Goal: Book appointment/travel/reservation

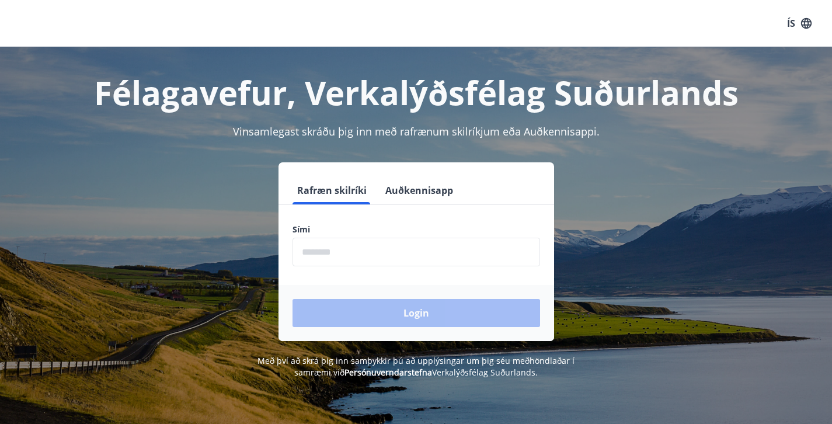
click at [416, 192] on button "Auðkennisapp" at bounding box center [419, 190] width 77 height 28
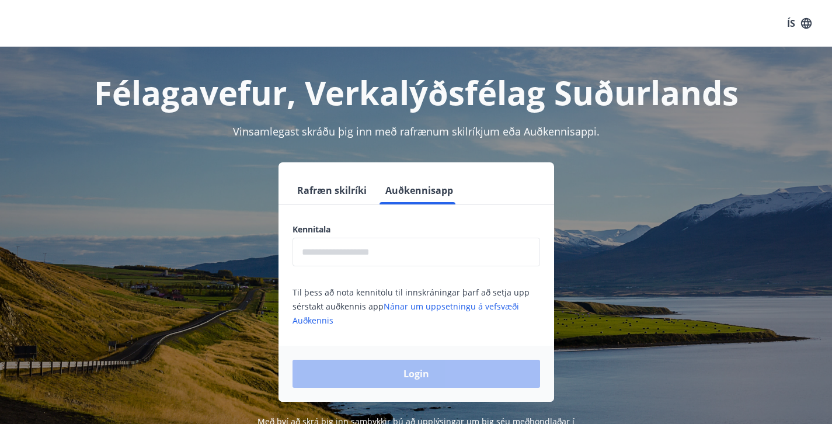
click at [371, 193] on div "Rafræn skilríki Auðkennisapp" at bounding box center [417, 190] width 276 height 28
click at [381, 248] on input "text" at bounding box center [417, 252] width 248 height 29
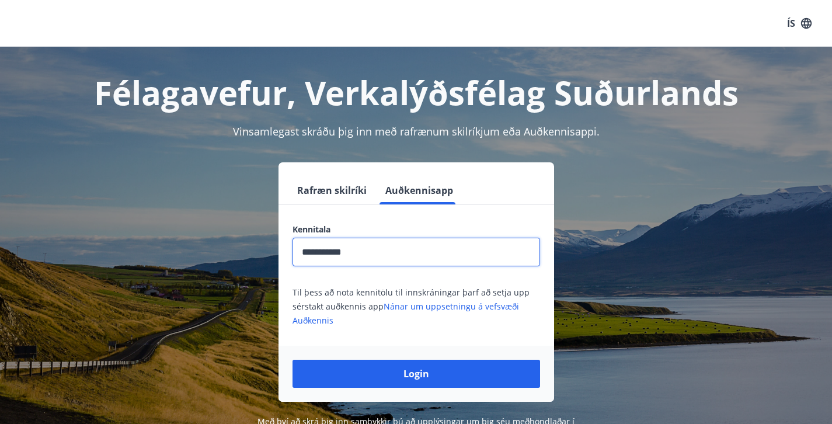
type input "**********"
click at [416, 374] on button "Login" at bounding box center [417, 374] width 248 height 28
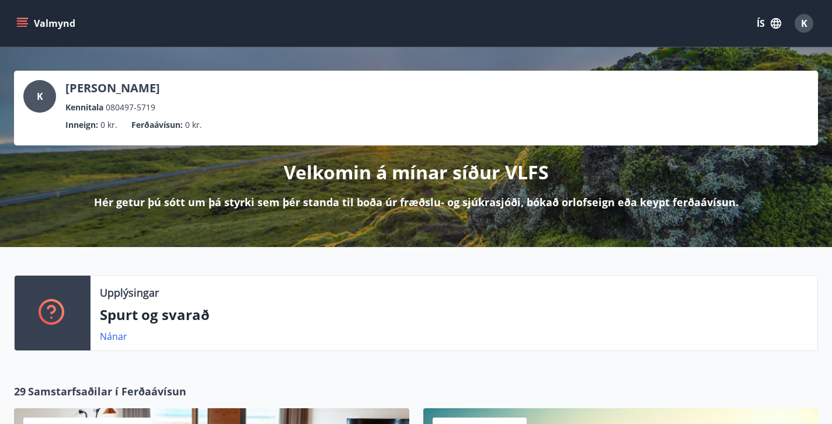
click at [776, 11] on div "ÍS K" at bounding box center [784, 23] width 68 height 28
click at [771, 19] on icon "button" at bounding box center [776, 23] width 13 height 13
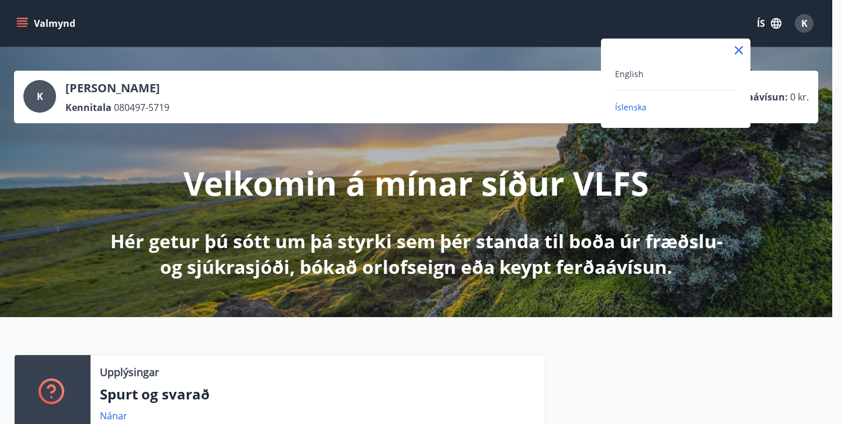
click at [647, 75] on div "English" at bounding box center [675, 74] width 121 height 14
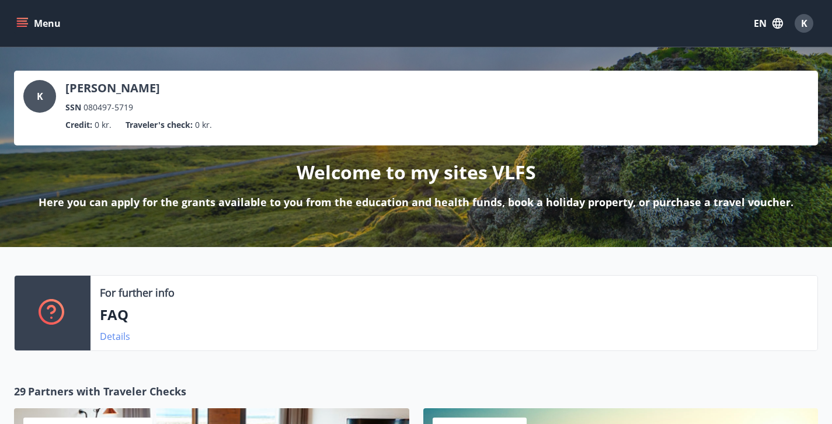
click at [110, 342] on link "Details" at bounding box center [115, 336] width 30 height 13
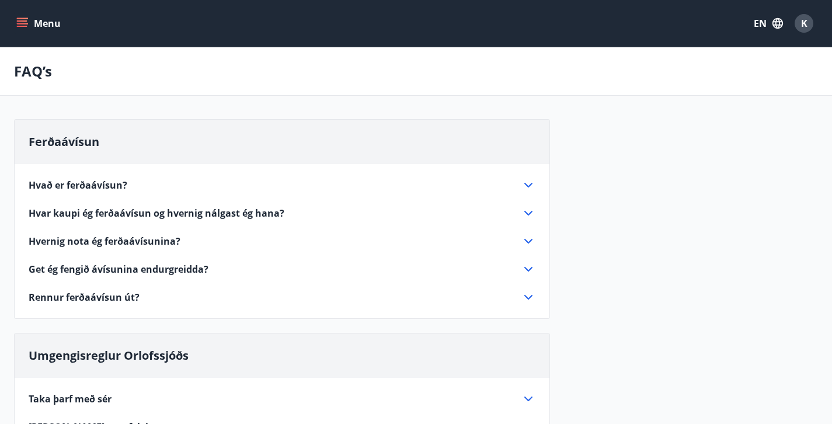
click at [163, 189] on div "Hvað er ferðaávísun?" at bounding box center [275, 185] width 493 height 13
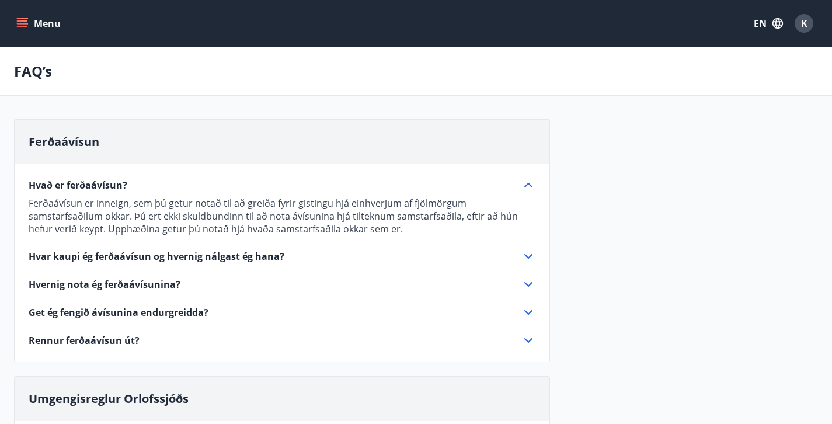
click at [163, 189] on div "Hvað er ferðaávísun?" at bounding box center [275, 185] width 493 height 13
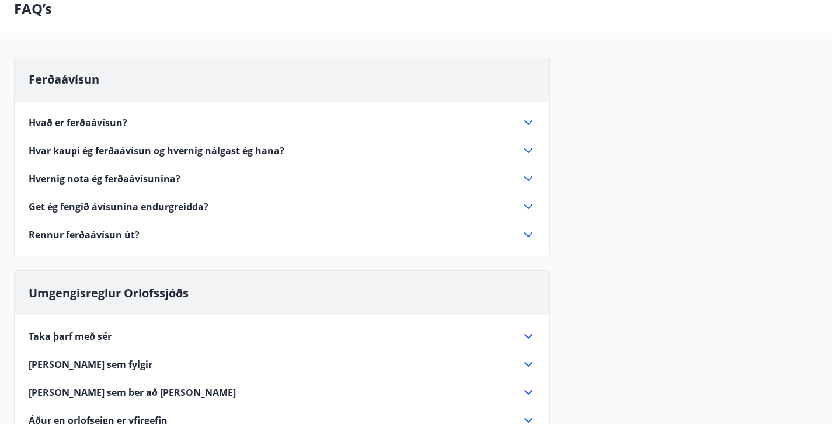
scroll to position [73, 0]
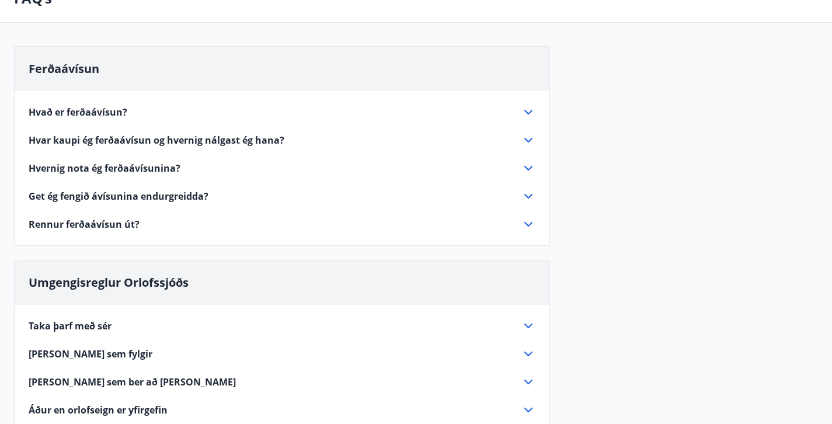
click at [132, 115] on div "Hvað er ferðaávísun?" at bounding box center [275, 112] width 493 height 13
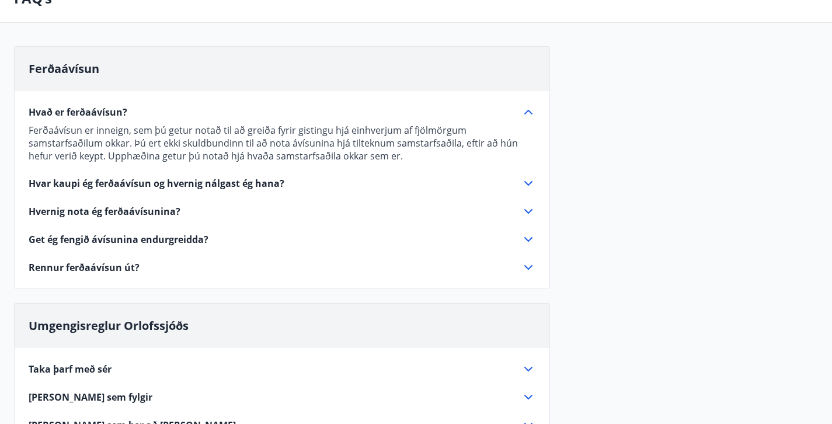
click at [146, 190] on div "Hvar kaupi ég ferðaávísun og hvernig nálgast ég hana?" at bounding box center [282, 183] width 507 height 14
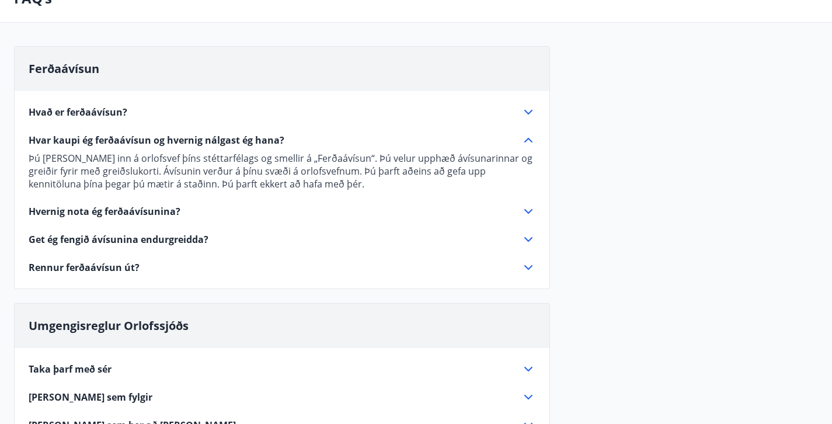
click at [144, 207] on span "Hvernig nota ég ferðaávísunina?" at bounding box center [105, 211] width 152 height 13
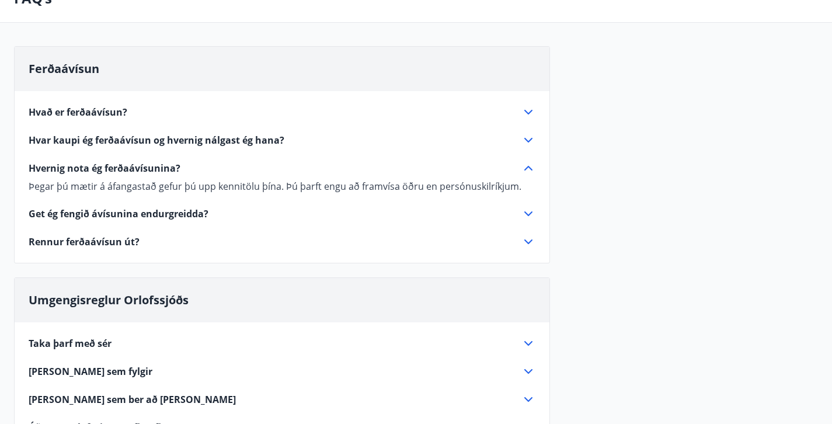
click at [126, 211] on span "Get ég fengið ávísunina endurgreidda?" at bounding box center [119, 213] width 180 height 13
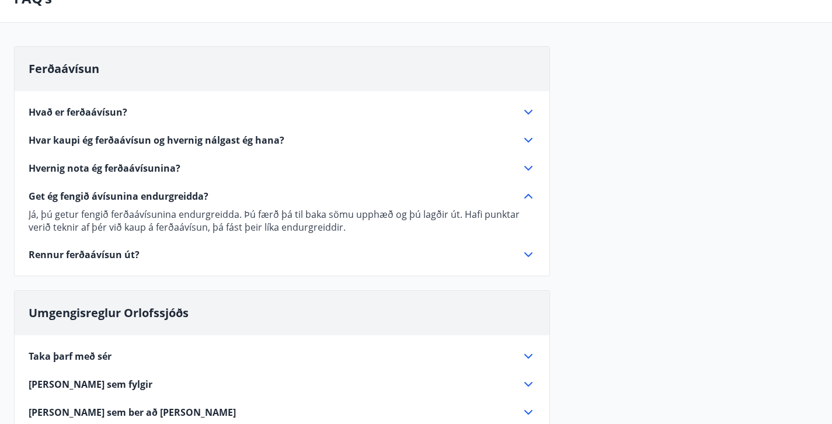
click at [91, 259] on span "Rennur ferðaávísun út?" at bounding box center [84, 254] width 111 height 13
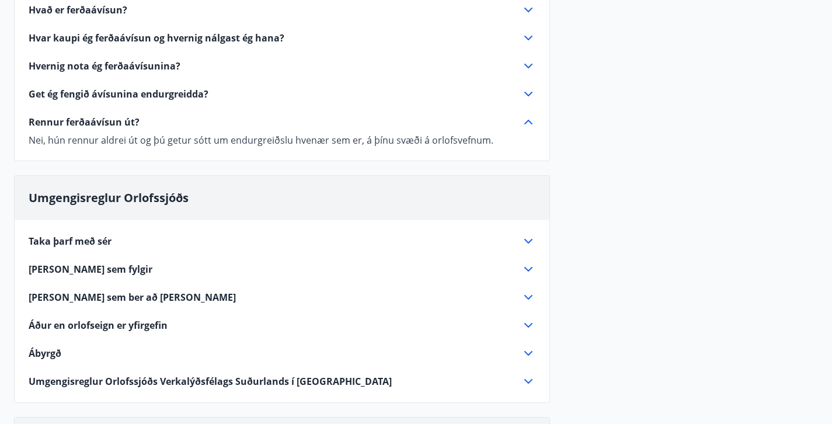
scroll to position [176, 0]
click at [78, 237] on span "Taka þarf með sér" at bounding box center [70, 240] width 83 height 13
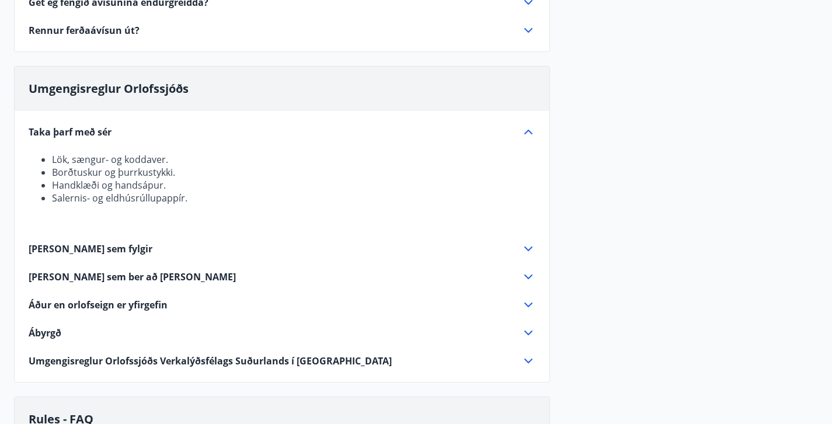
scroll to position [268, 0]
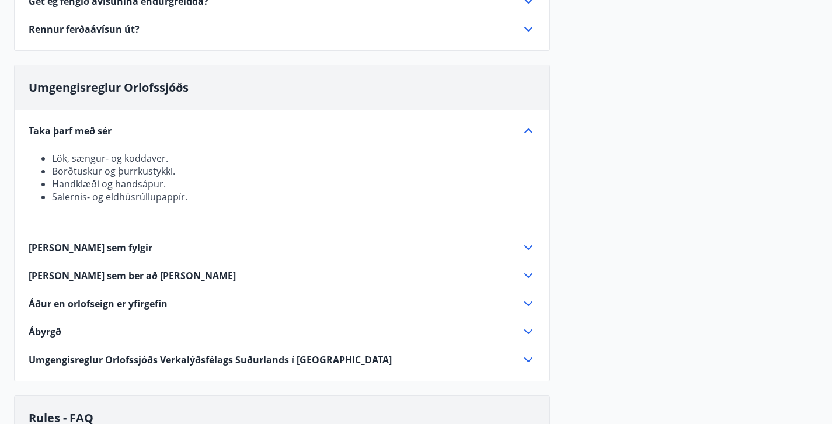
click at [62, 251] on span "[PERSON_NAME] sem fylgir" at bounding box center [91, 247] width 124 height 13
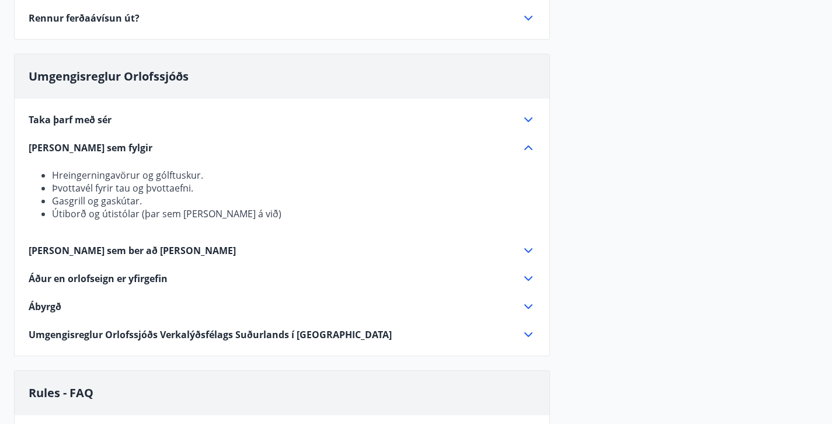
scroll to position [279, 0]
click at [67, 252] on span "[PERSON_NAME] sem ber að [PERSON_NAME]" at bounding box center [132, 250] width 207 height 13
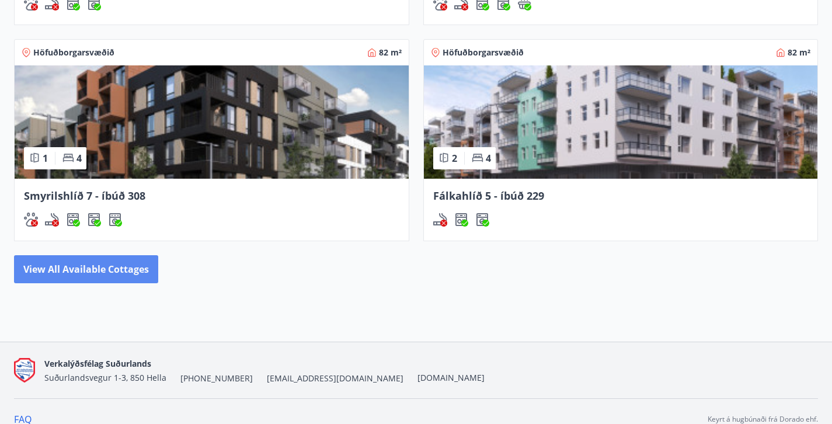
scroll to position [969, 0]
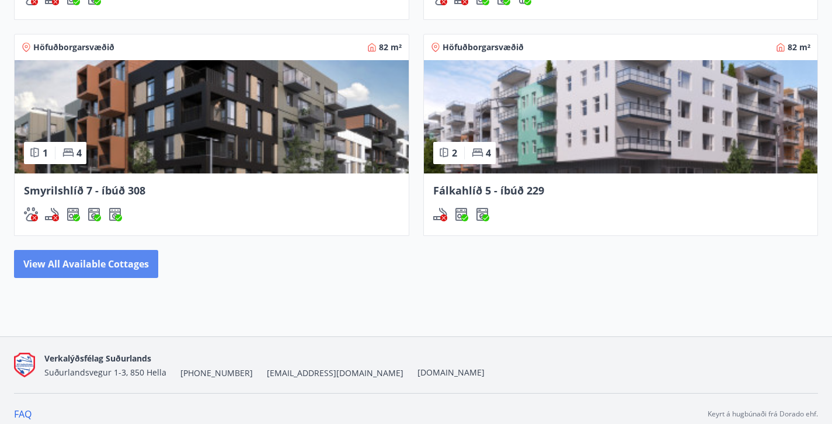
click at [123, 261] on button "View all available cottages" at bounding box center [86, 264] width 144 height 28
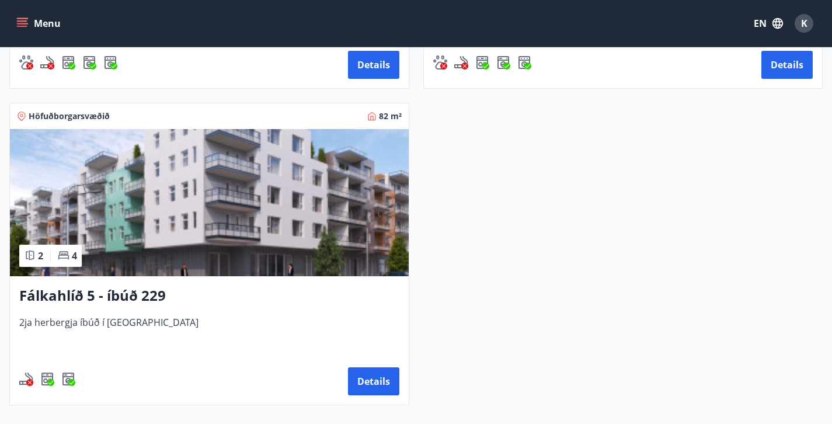
scroll to position [940, 0]
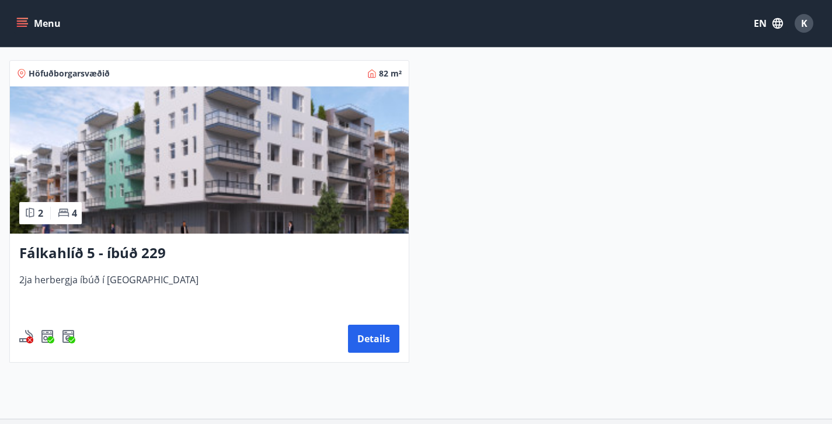
click at [242, 243] on h3 "Fálkahlíð 5 - íbúð 229" at bounding box center [209, 253] width 380 height 21
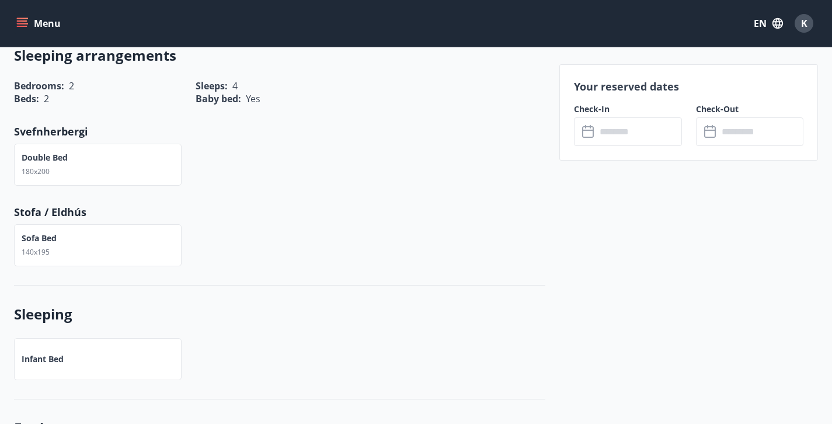
scroll to position [300, 0]
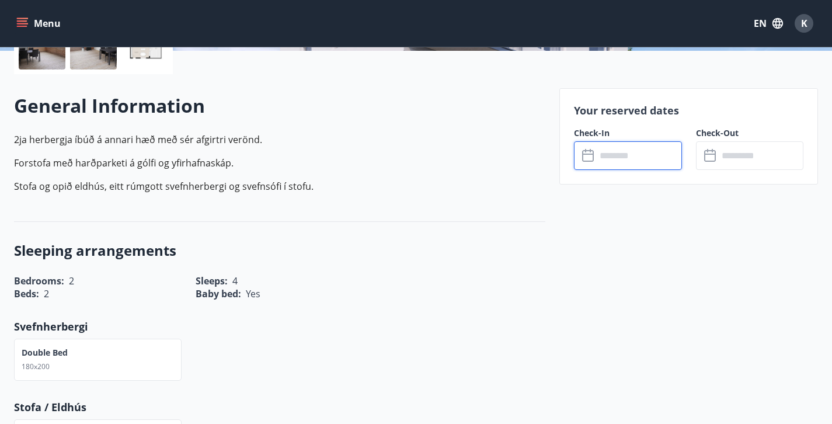
click at [619, 165] on input "text" at bounding box center [639, 155] width 86 height 29
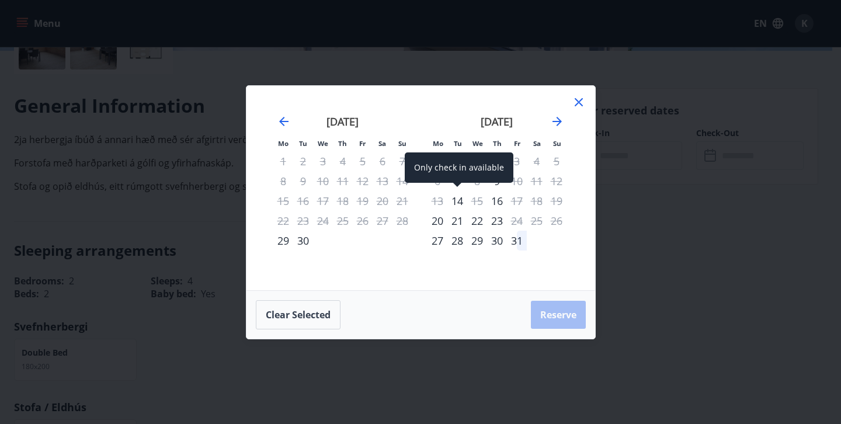
click at [461, 203] on div "14" at bounding box center [457, 201] width 20 height 20
click at [477, 201] on div "15" at bounding box center [477, 201] width 20 height 20
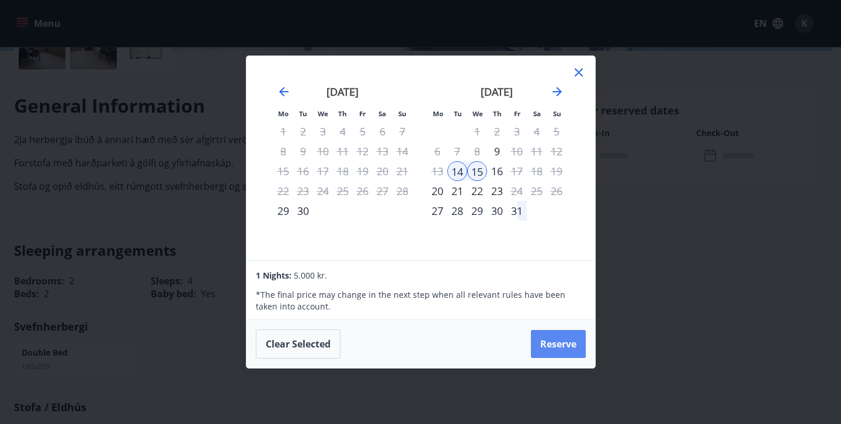
click at [558, 345] on button "Reserve" at bounding box center [558, 344] width 55 height 28
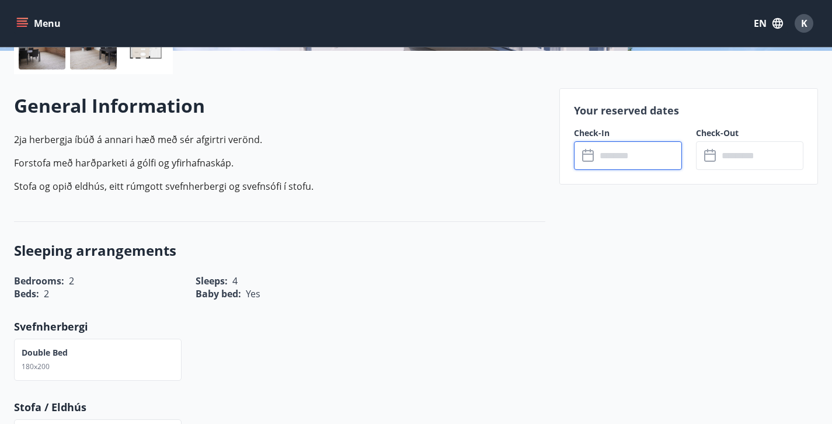
type input "******"
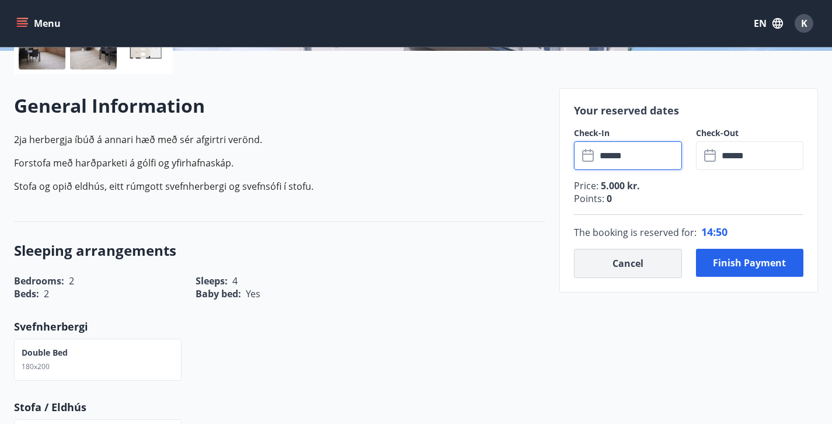
click at [647, 267] on button "Cancel" at bounding box center [628, 263] width 108 height 29
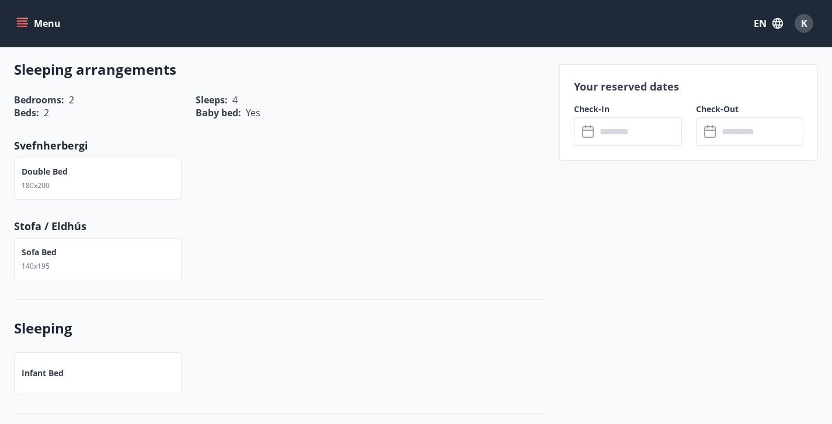
scroll to position [482, 0]
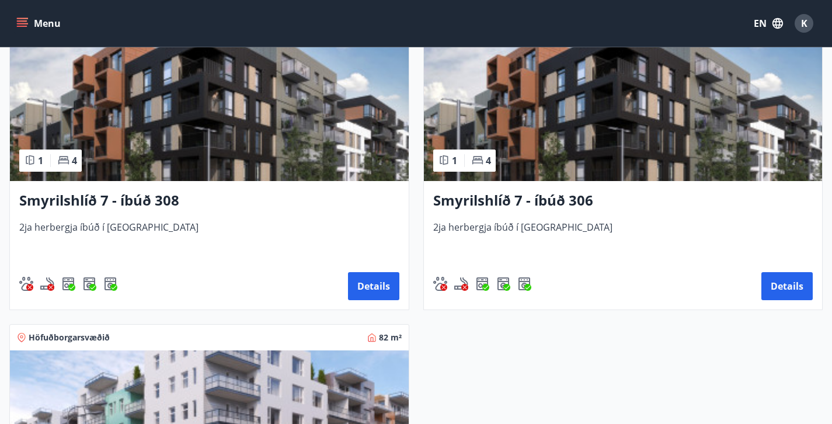
scroll to position [877, 0]
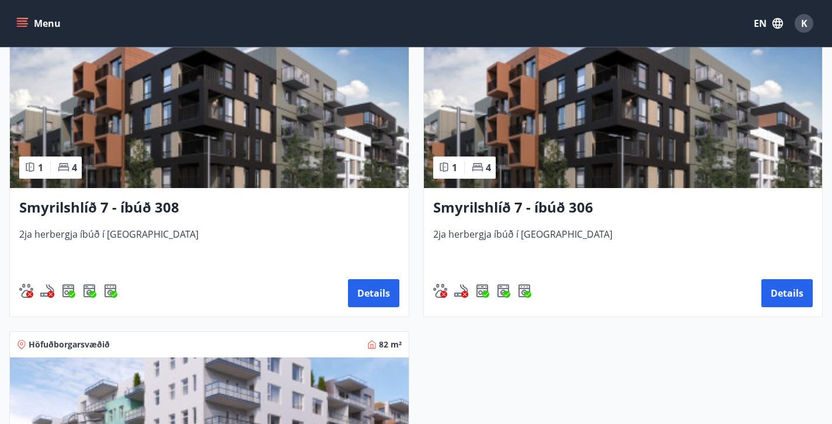
click at [612, 197] on h3 "Smyrilshlíð 7 - íbúð 306" at bounding box center [623, 207] width 380 height 21
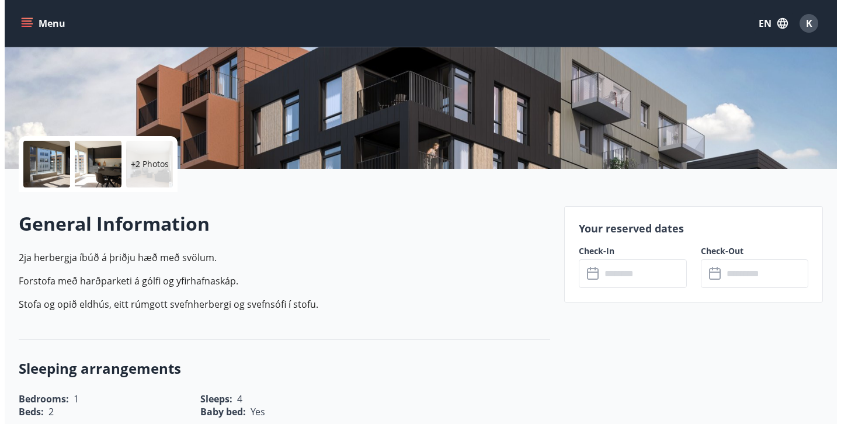
scroll to position [201, 0]
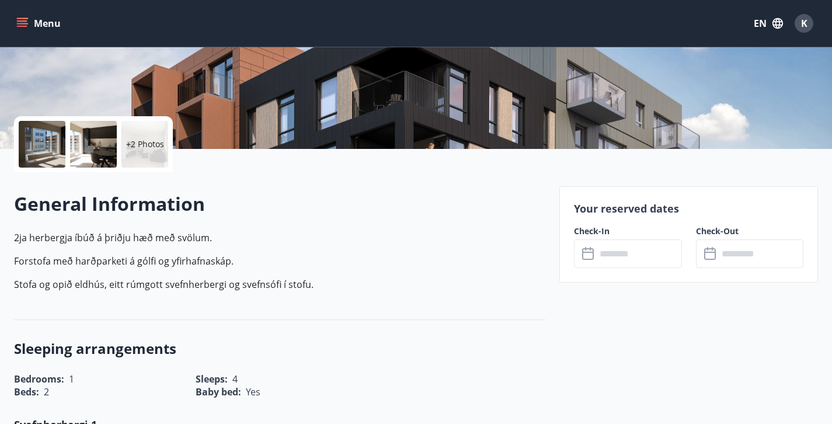
click at [78, 155] on div at bounding box center [93, 144] width 47 height 47
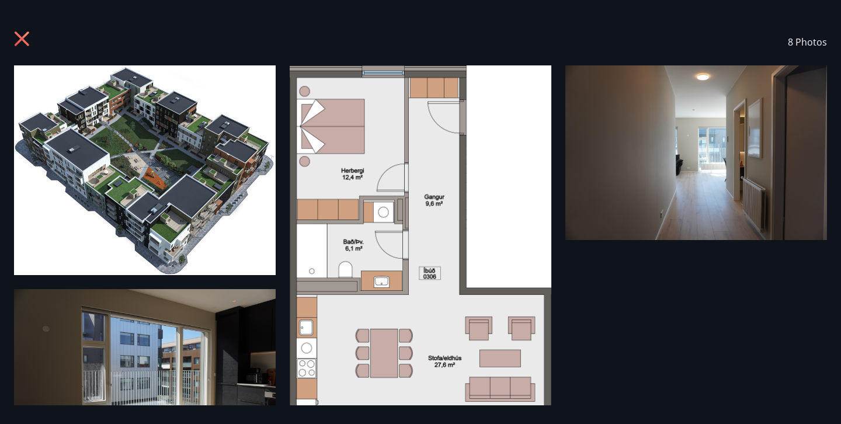
click at [475, 230] on img at bounding box center [421, 304] width 262 height 478
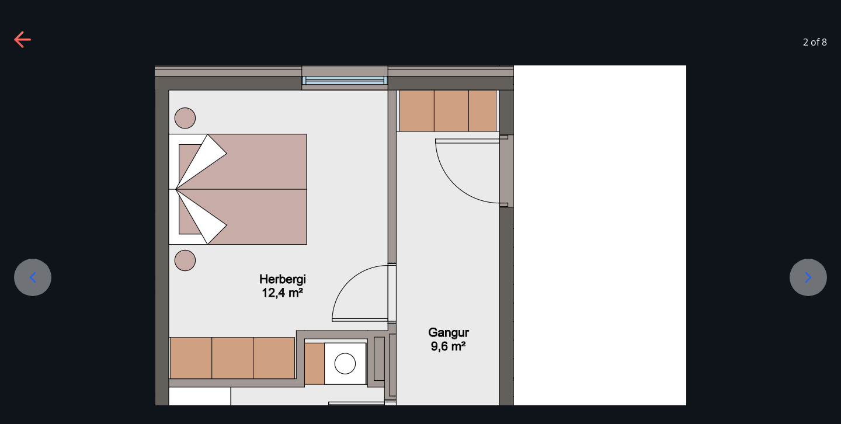
click at [820, 275] on div at bounding box center [808, 277] width 37 height 37
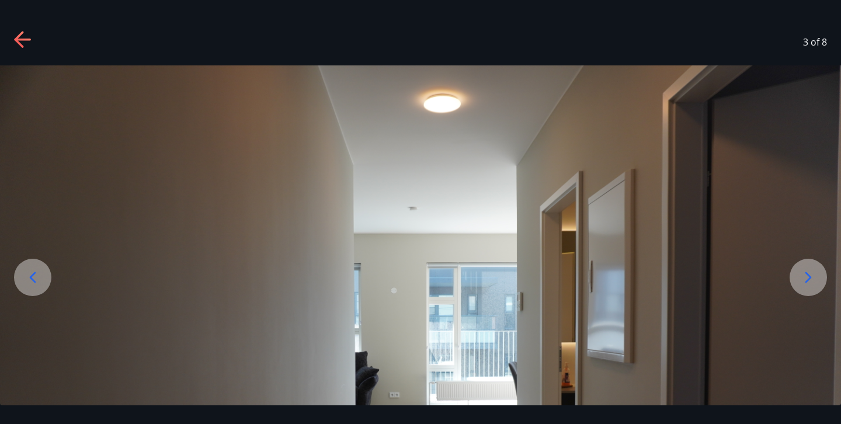
click at [820, 275] on div at bounding box center [808, 277] width 37 height 37
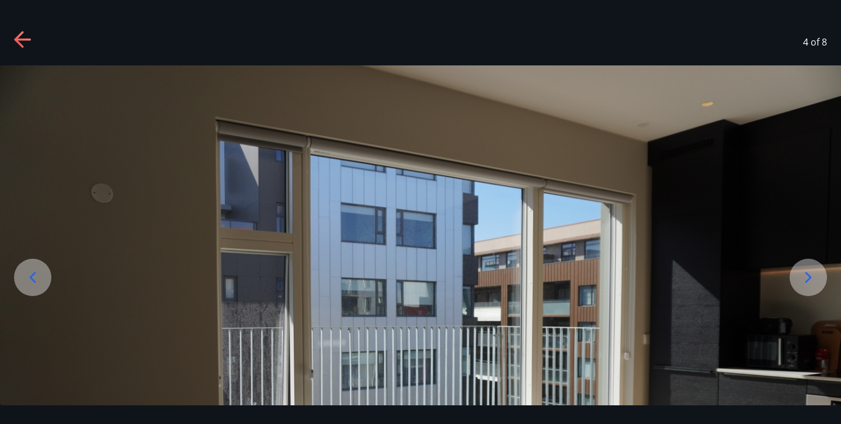
click at [27, 40] on icon at bounding box center [22, 40] width 16 height 2
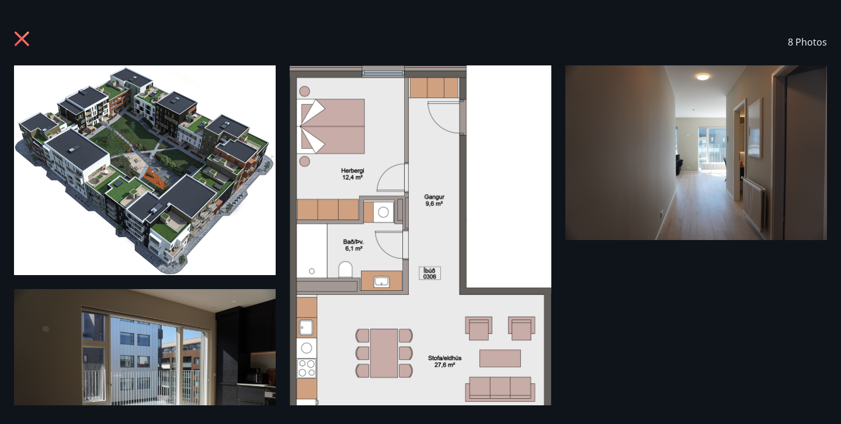
click at [212, 304] on img at bounding box center [145, 376] width 262 height 175
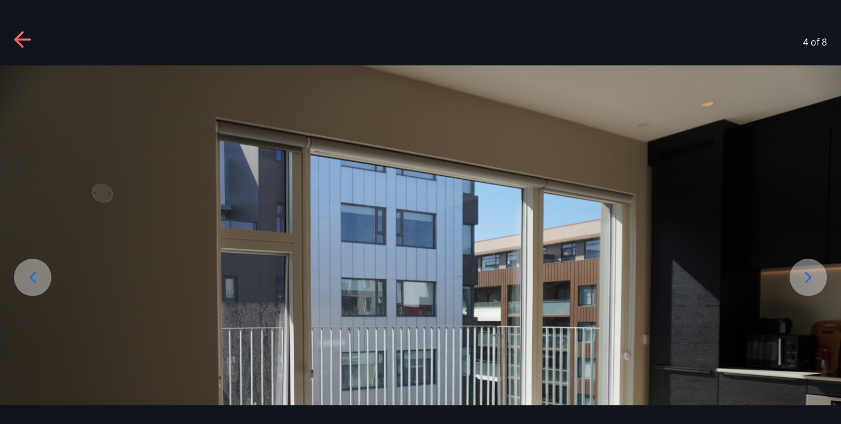
click at [802, 284] on icon at bounding box center [808, 277] width 19 height 19
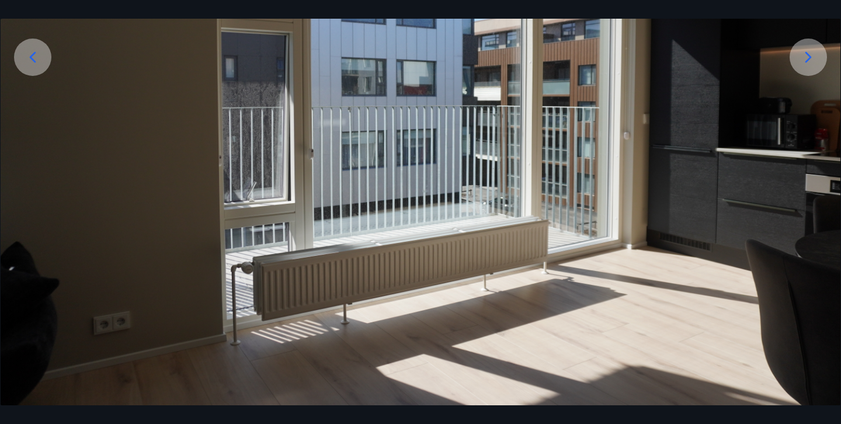
scroll to position [220, 0]
click at [809, 62] on icon at bounding box center [808, 57] width 19 height 19
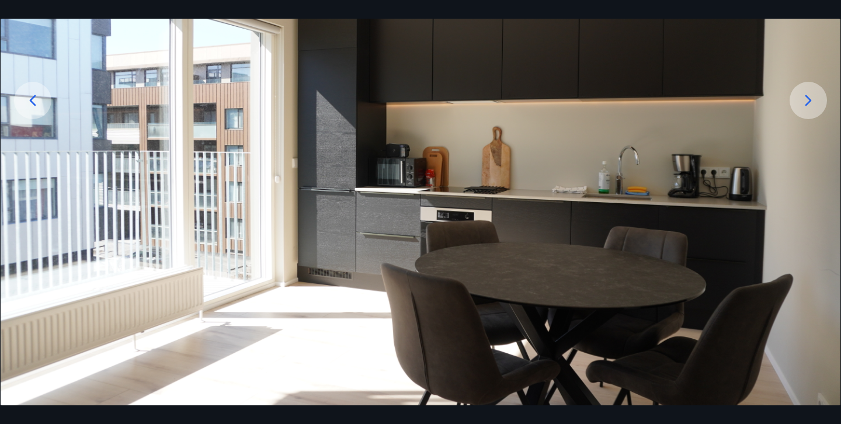
scroll to position [65, 0]
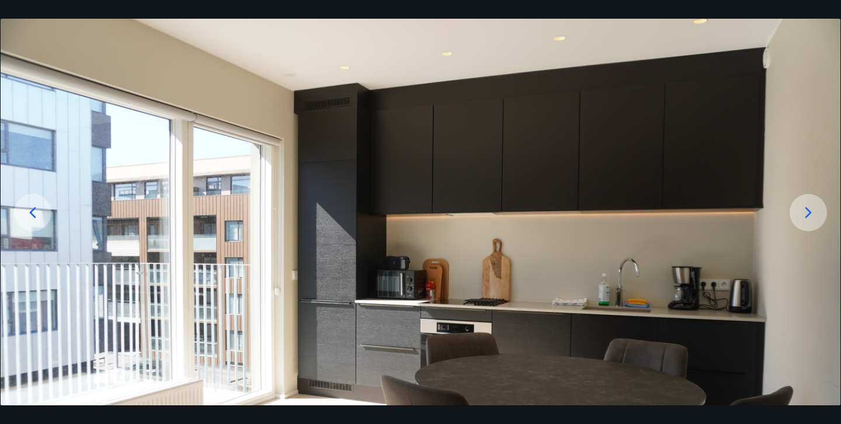
click at [811, 214] on icon at bounding box center [808, 212] width 19 height 19
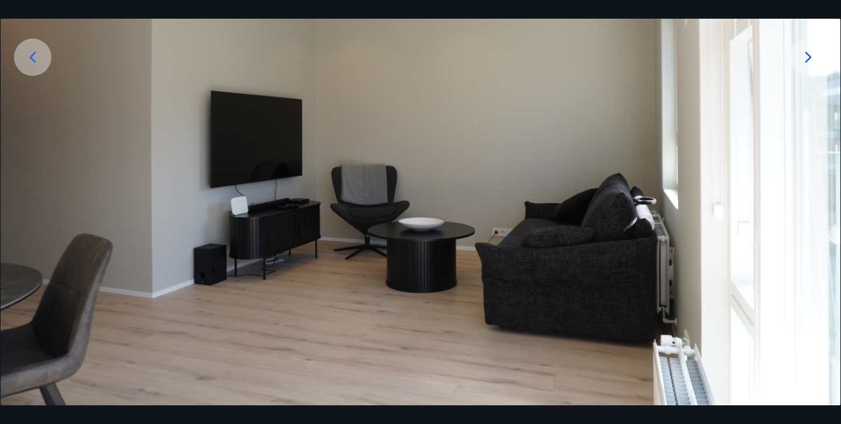
scroll to position [220, 0]
click at [810, 217] on img at bounding box center [421, 125] width 840 height 560
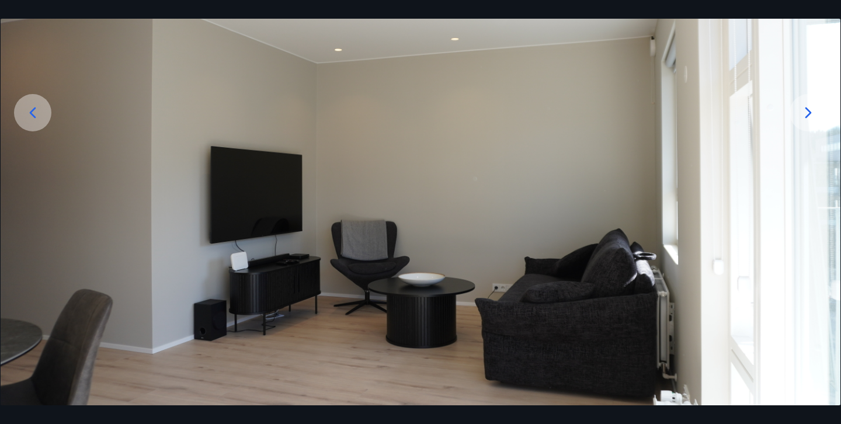
scroll to position [188, 0]
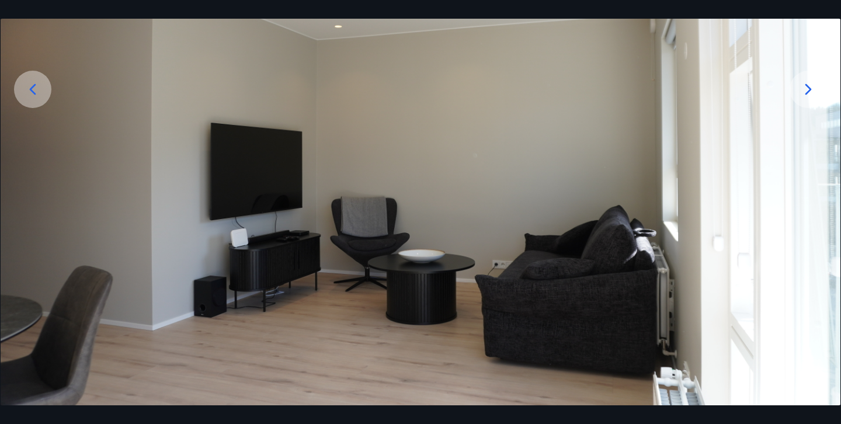
click at [815, 90] on icon at bounding box center [808, 89] width 19 height 19
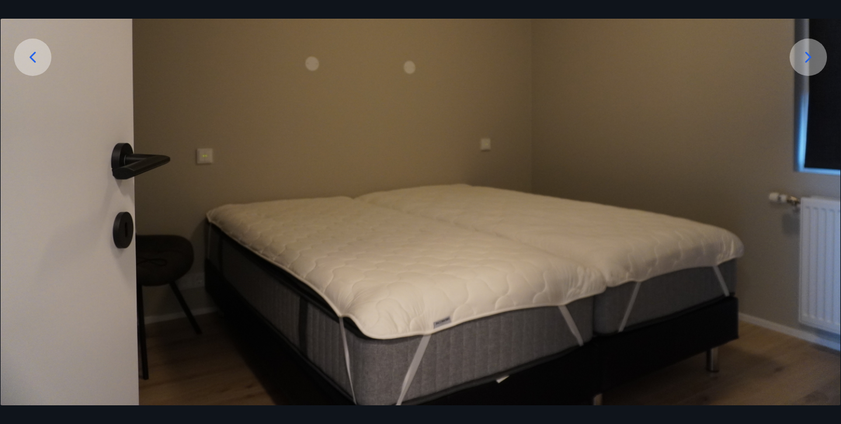
click at [815, 90] on img at bounding box center [421, 125] width 840 height 560
click at [805, 51] on icon at bounding box center [808, 57] width 19 height 19
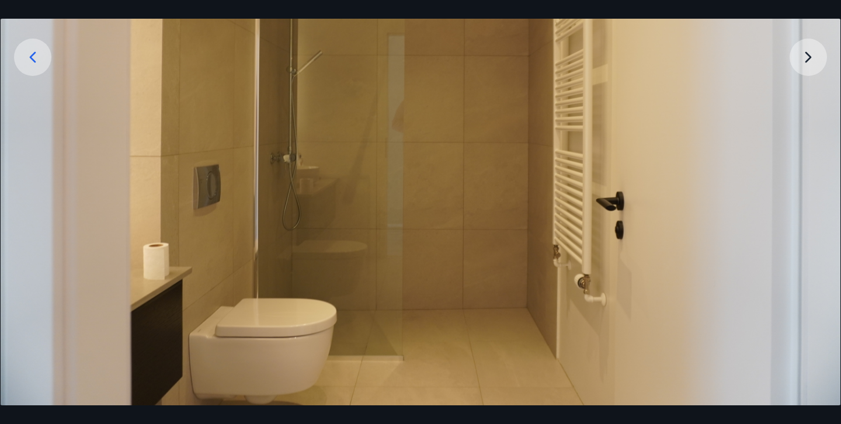
click at [805, 51] on img at bounding box center [421, 125] width 840 height 560
click at [807, 54] on img at bounding box center [421, 125] width 840 height 560
click at [796, 79] on img at bounding box center [421, 125] width 840 height 560
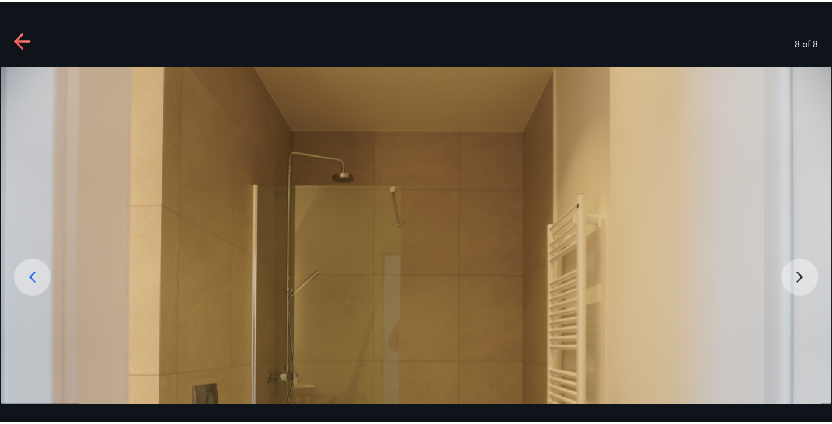
scroll to position [0, 0]
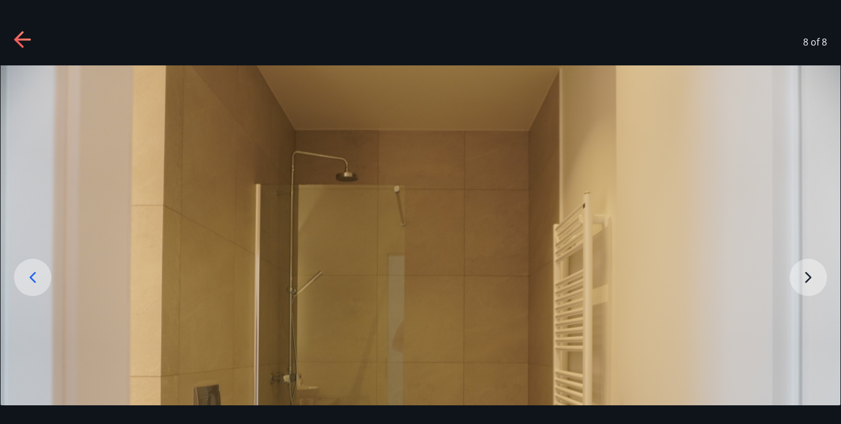
click at [27, 43] on icon at bounding box center [23, 40] width 19 height 19
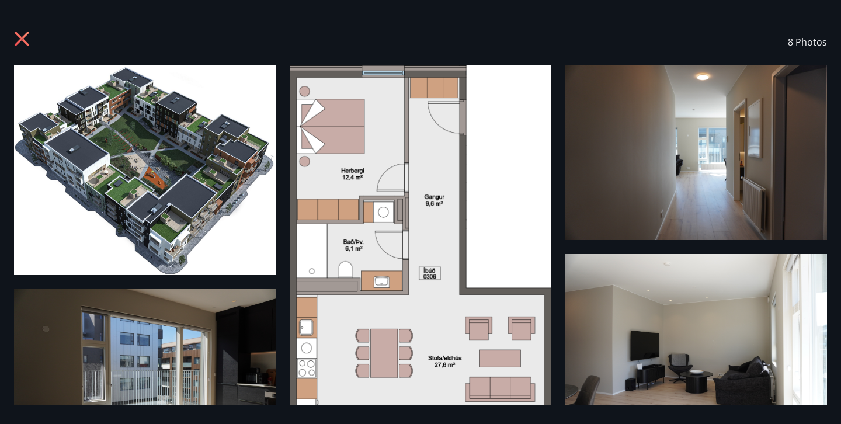
click at [16, 41] on icon at bounding box center [23, 40] width 19 height 19
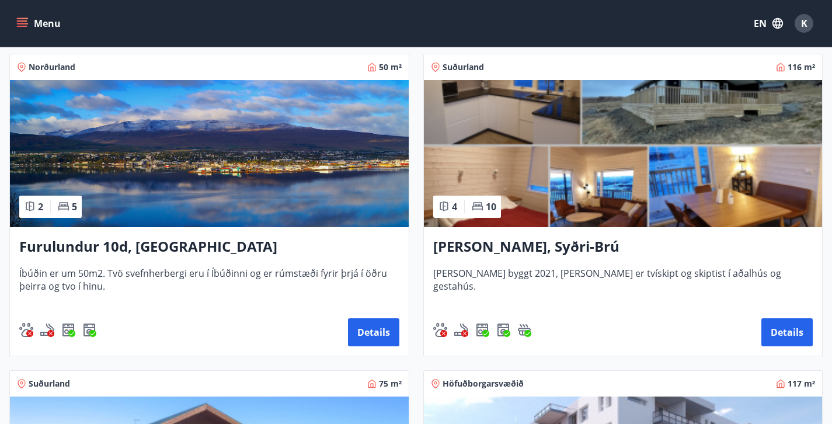
scroll to position [206, 0]
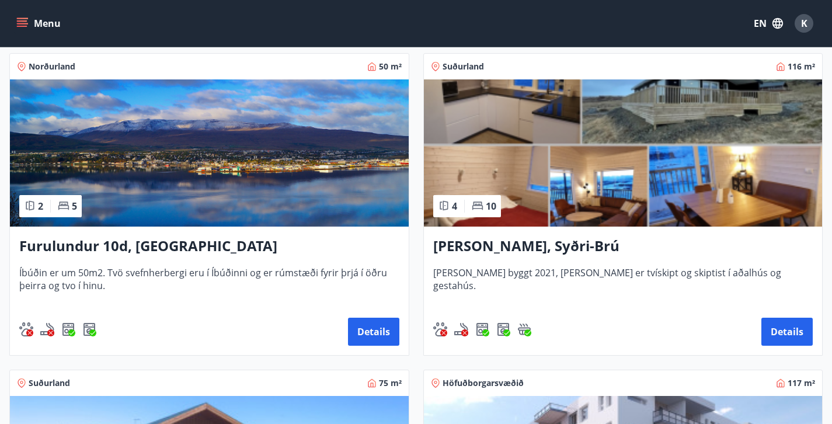
click at [540, 242] on h3 "[PERSON_NAME], Syðri-Brú" at bounding box center [623, 246] width 380 height 21
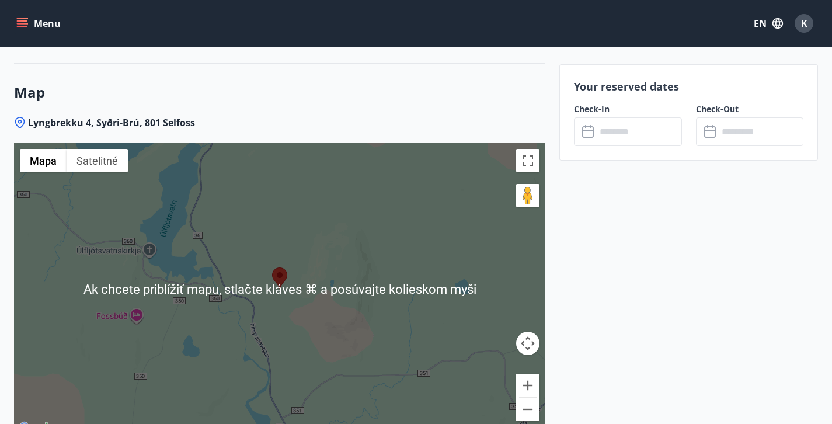
scroll to position [1733, 0]
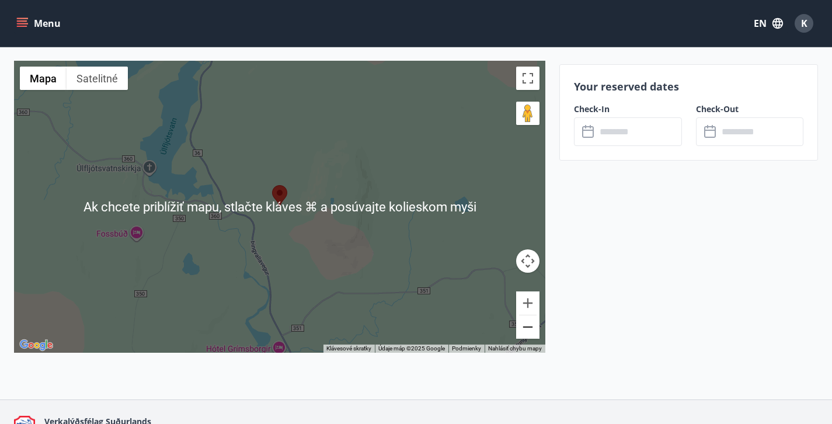
click at [530, 329] on button "Vzdialiť" at bounding box center [527, 326] width 23 height 23
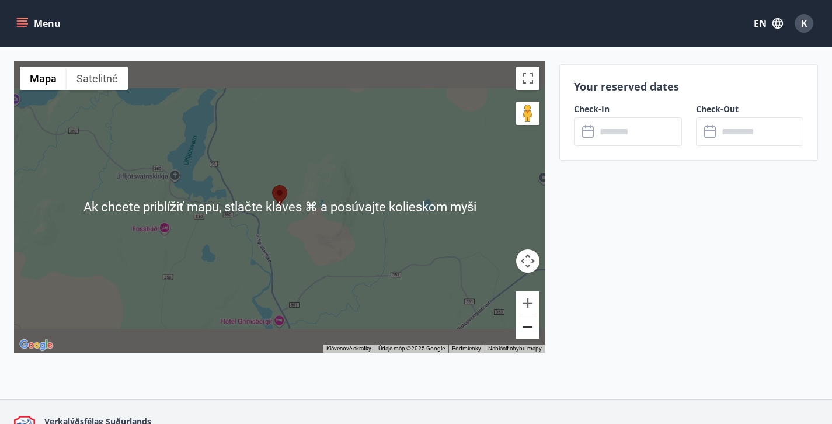
click at [530, 329] on button "Vzdialiť" at bounding box center [527, 326] width 23 height 23
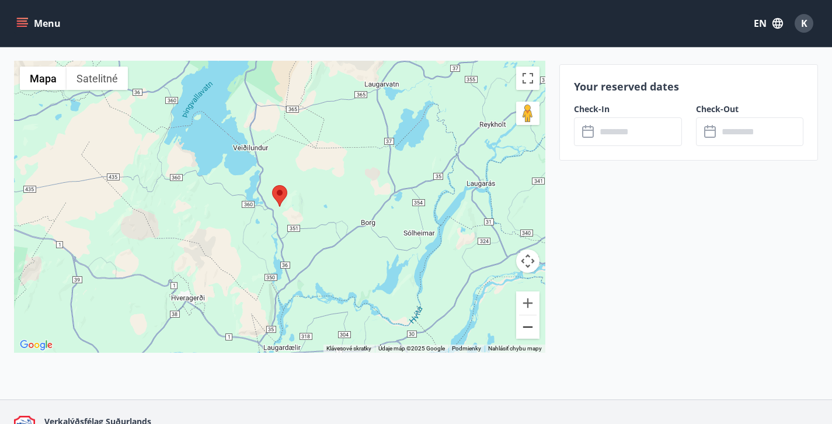
click at [530, 329] on button "Vzdialiť" at bounding box center [527, 326] width 23 height 23
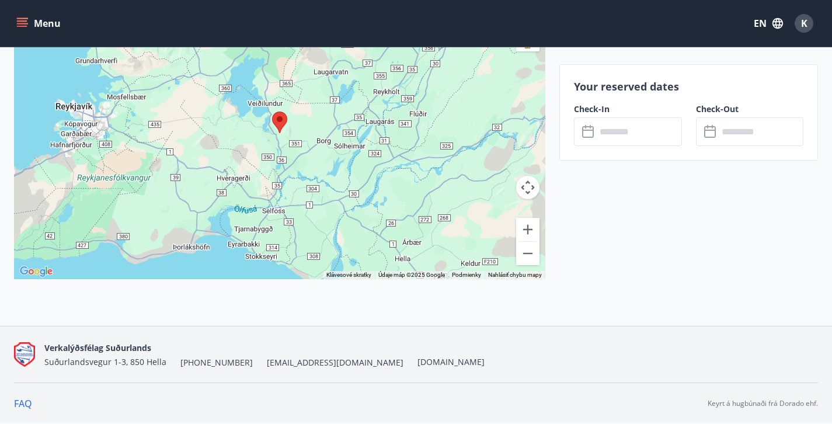
scroll to position [1807, 0]
click at [611, 132] on input "text" at bounding box center [639, 131] width 86 height 29
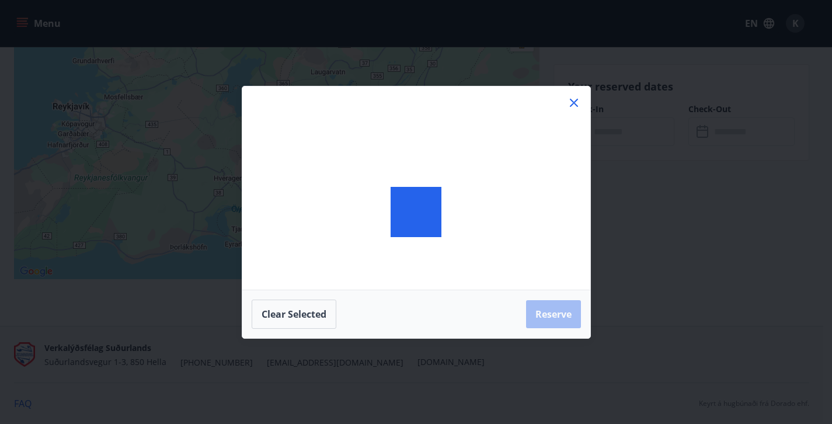
scroll to position [1760, 0]
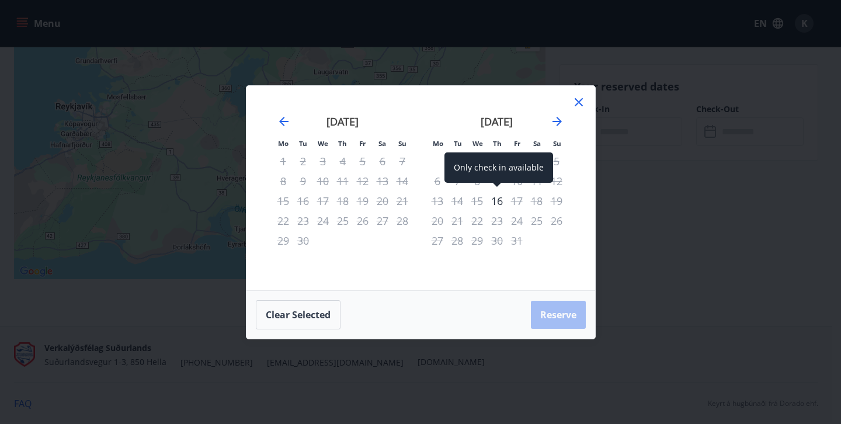
click at [496, 198] on div "16" at bounding box center [497, 201] width 20 height 20
click at [519, 201] on div "17" at bounding box center [517, 201] width 20 height 20
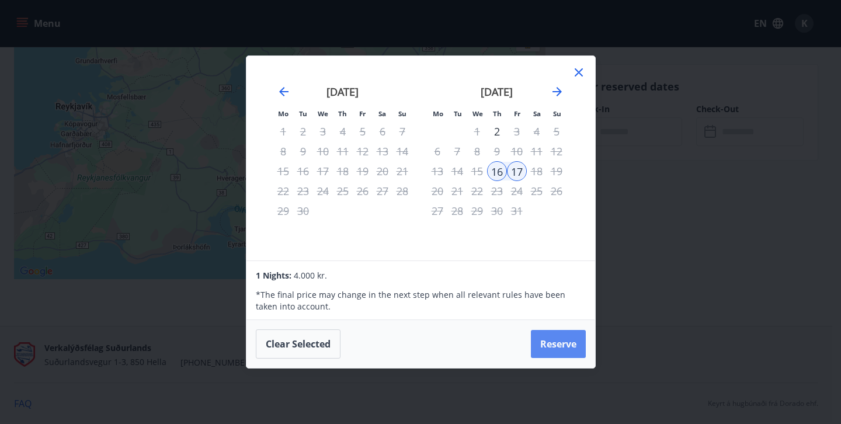
click at [554, 346] on button "Reserve" at bounding box center [558, 344] width 55 height 28
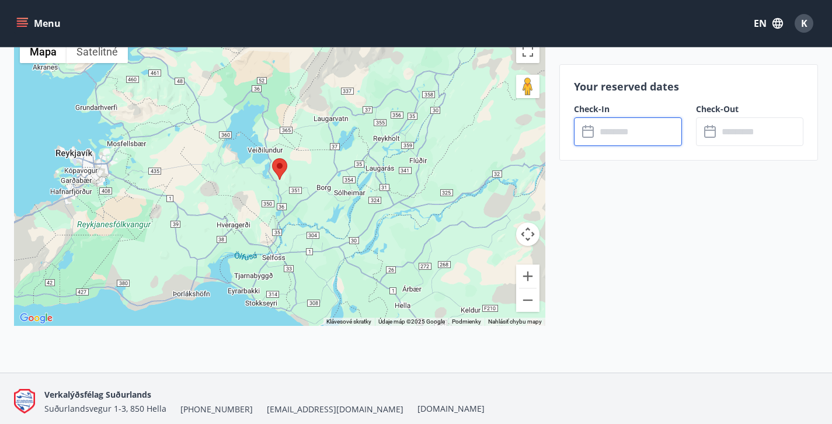
type input "******"
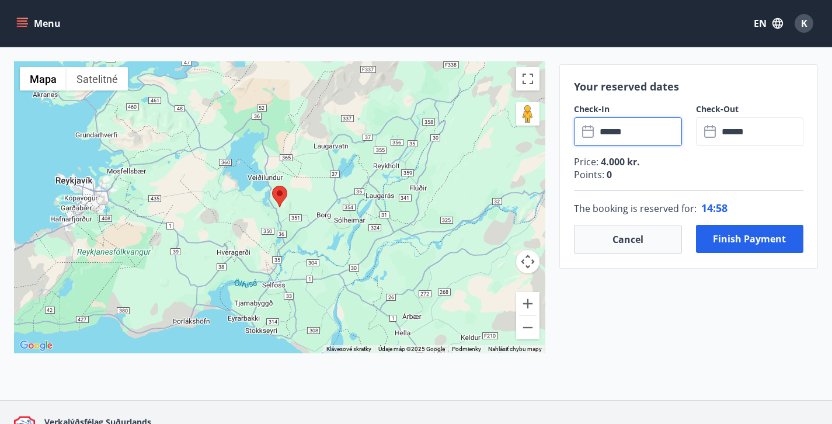
scroll to position [1726, 0]
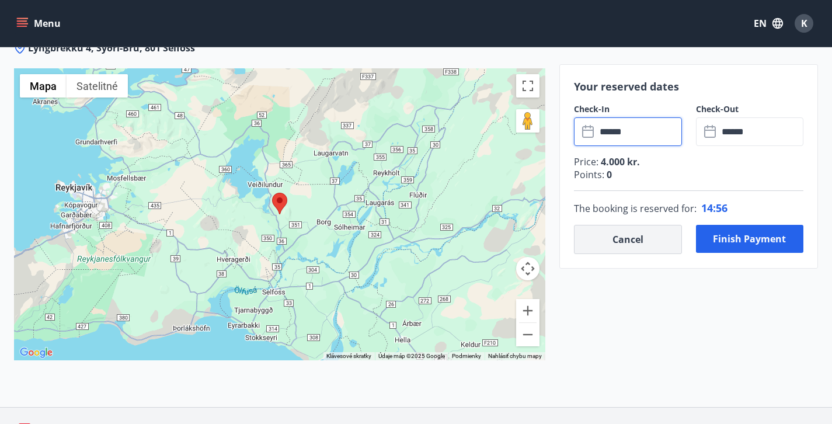
click at [644, 235] on button "Cancel" at bounding box center [628, 239] width 108 height 29
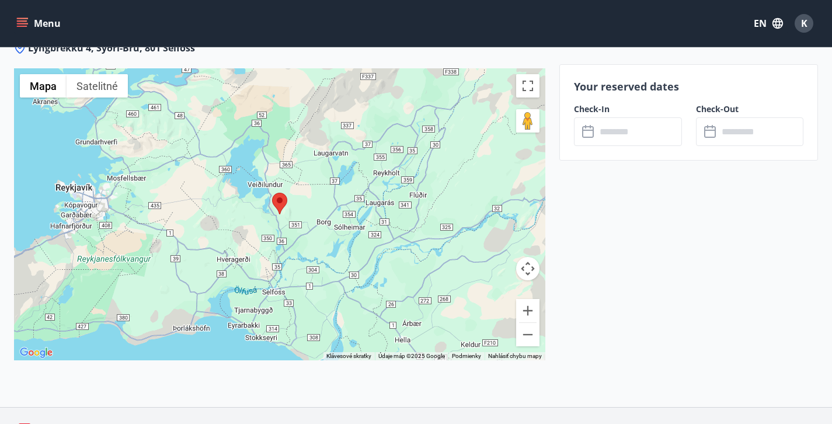
click at [628, 134] on input "text" at bounding box center [639, 131] width 86 height 29
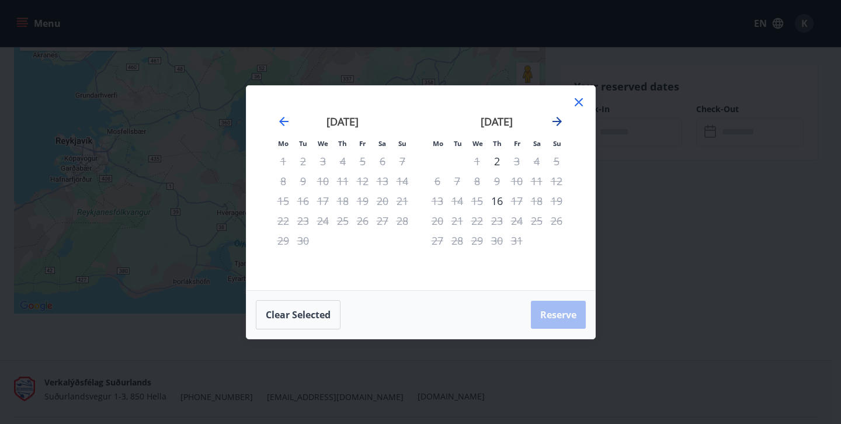
click at [557, 121] on icon "Move forward to switch to the next month." at bounding box center [556, 121] width 9 height 9
click at [560, 122] on icon "Move forward to switch to the next month." at bounding box center [556, 121] width 9 height 9
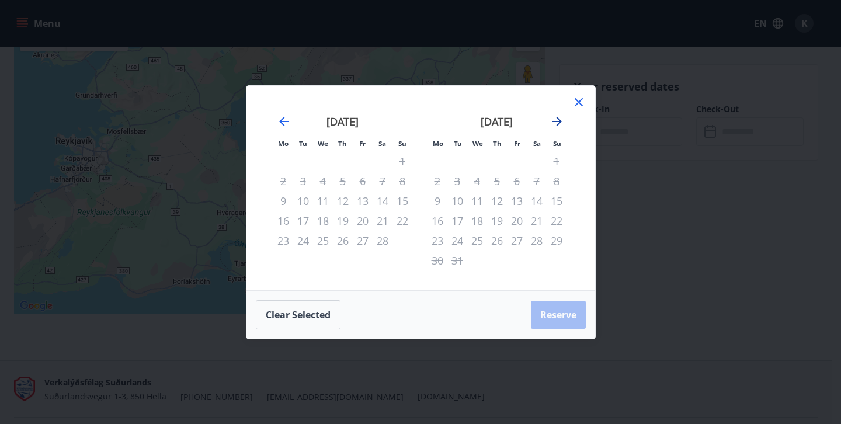
click at [560, 122] on icon "Move forward to switch to the next month." at bounding box center [556, 121] width 9 height 9
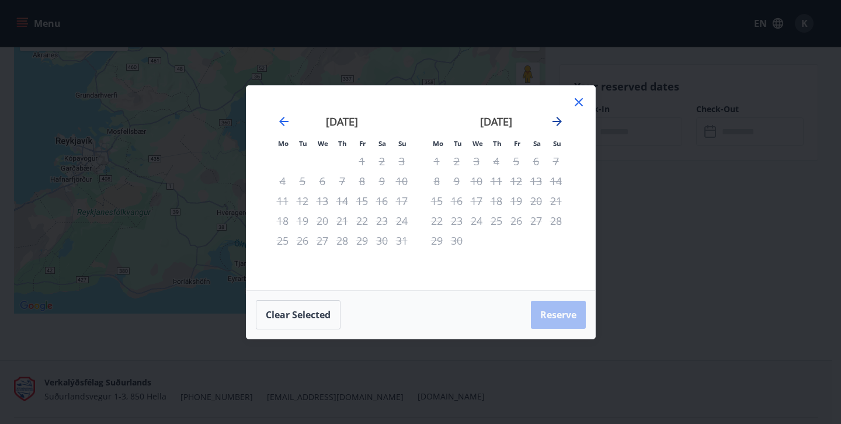
click at [560, 122] on icon "Move forward to switch to the next month." at bounding box center [556, 121] width 9 height 9
click at [576, 102] on icon at bounding box center [579, 102] width 14 height 14
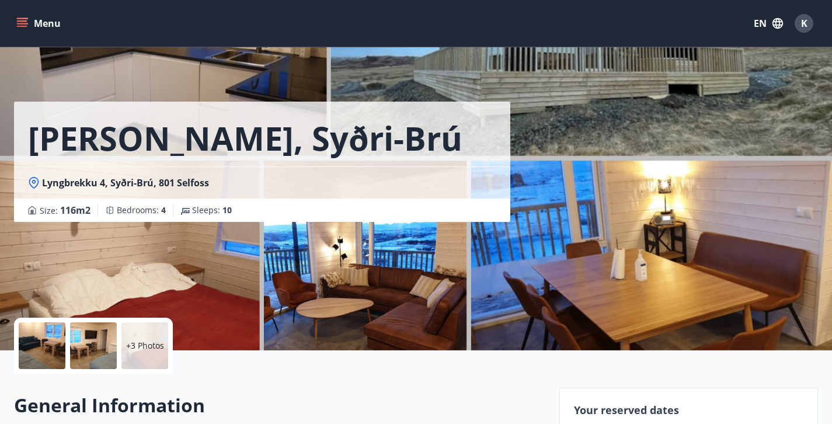
scroll to position [0, 0]
